Goal: Use online tool/utility

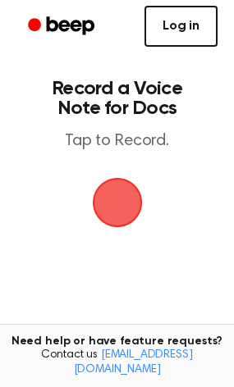
click at [188, 21] on link "Log in" at bounding box center [180, 26] width 73 height 41
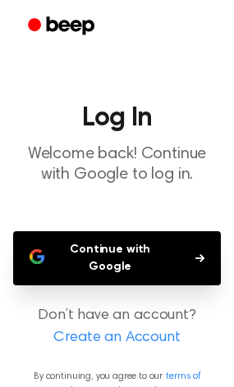
click at [88, 245] on button "Continue with Google" at bounding box center [116, 258] width 207 height 54
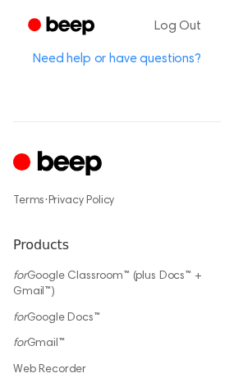
scroll to position [901, 0]
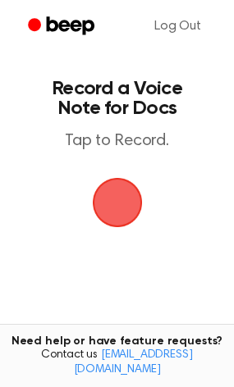
click at [118, 206] on span "button" at bounding box center [117, 202] width 59 height 59
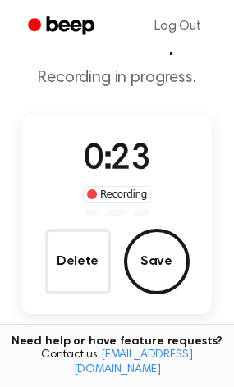
scroll to position [39, 0]
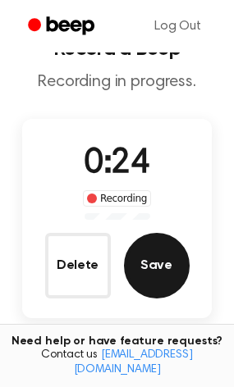
click at [165, 263] on button "Save" at bounding box center [157, 266] width 66 height 66
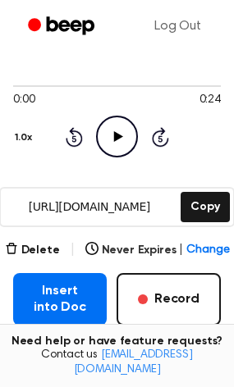
scroll to position [203, 0]
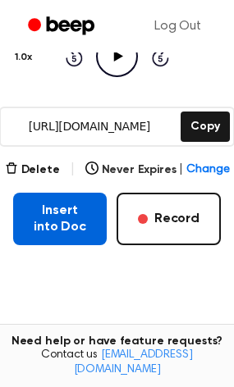
click at [69, 230] on button "Insert into Doc" at bounding box center [59, 219] width 93 height 52
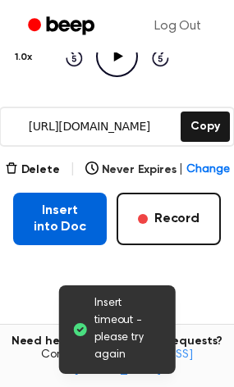
click at [79, 225] on button "Insert into Doc" at bounding box center [59, 219] width 93 height 52
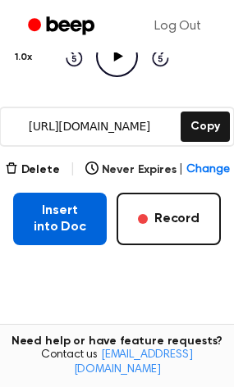
click at [72, 217] on button "Insert into Doc" at bounding box center [59, 219] width 93 height 52
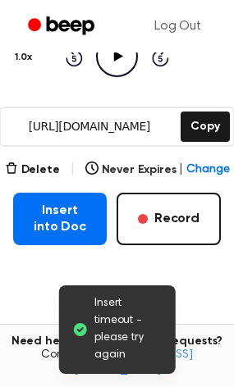
click at [111, 330] on span "Insert timeout - please try again" at bounding box center [128, 329] width 68 height 69
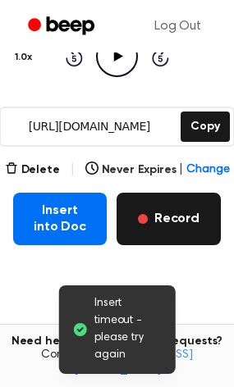
click at [175, 207] on button "Record" at bounding box center [168, 219] width 104 height 52
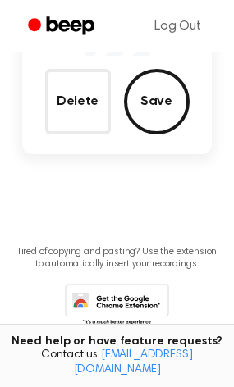
scroll to position [112, 0]
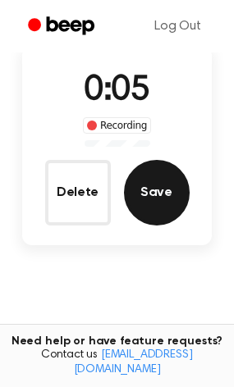
click at [157, 209] on button "Save" at bounding box center [157, 193] width 66 height 66
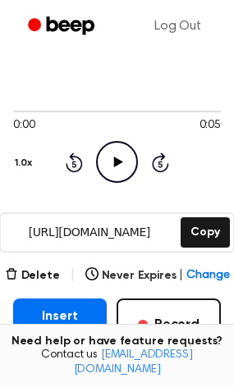
scroll to position [164, 0]
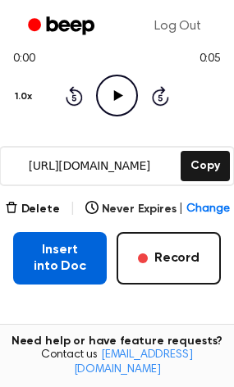
click at [55, 267] on button "Insert into Doc" at bounding box center [59, 258] width 93 height 52
